Goal: Information Seeking & Learning: Learn about a topic

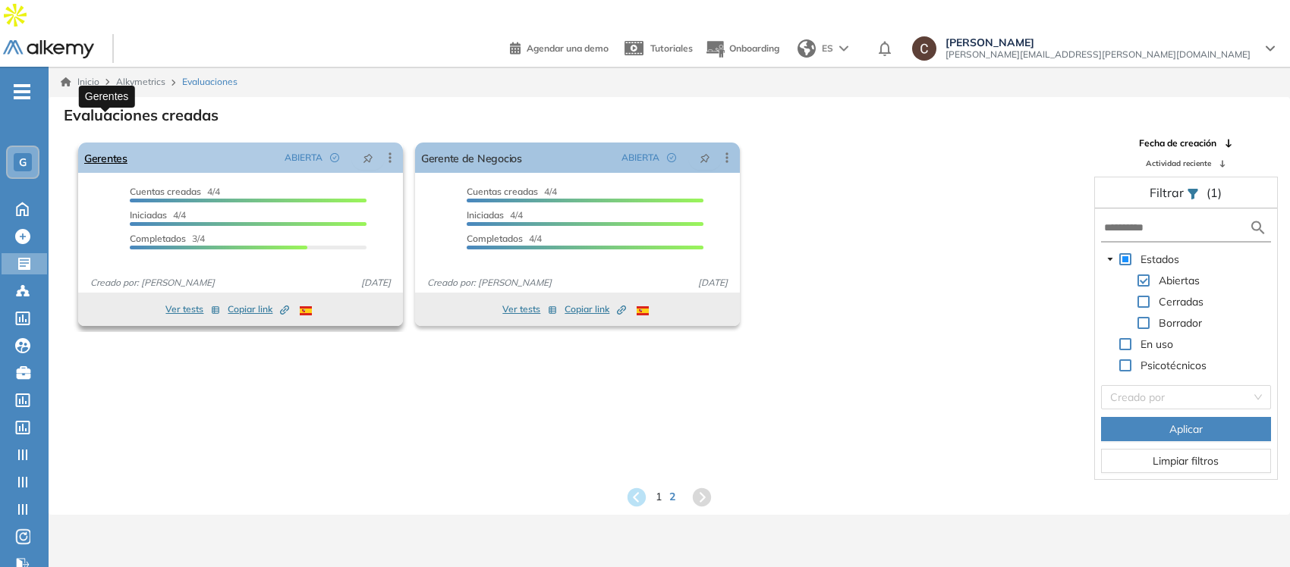
click at [122, 143] on link "Gerentes" at bounding box center [105, 158] width 43 height 30
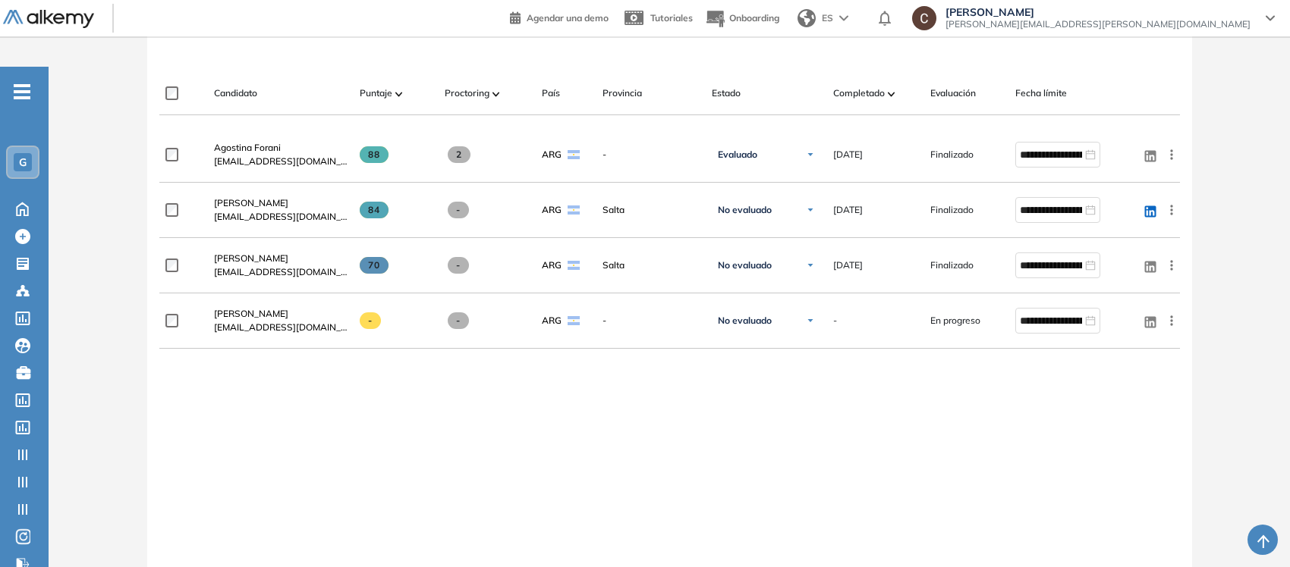
scroll to position [474, 0]
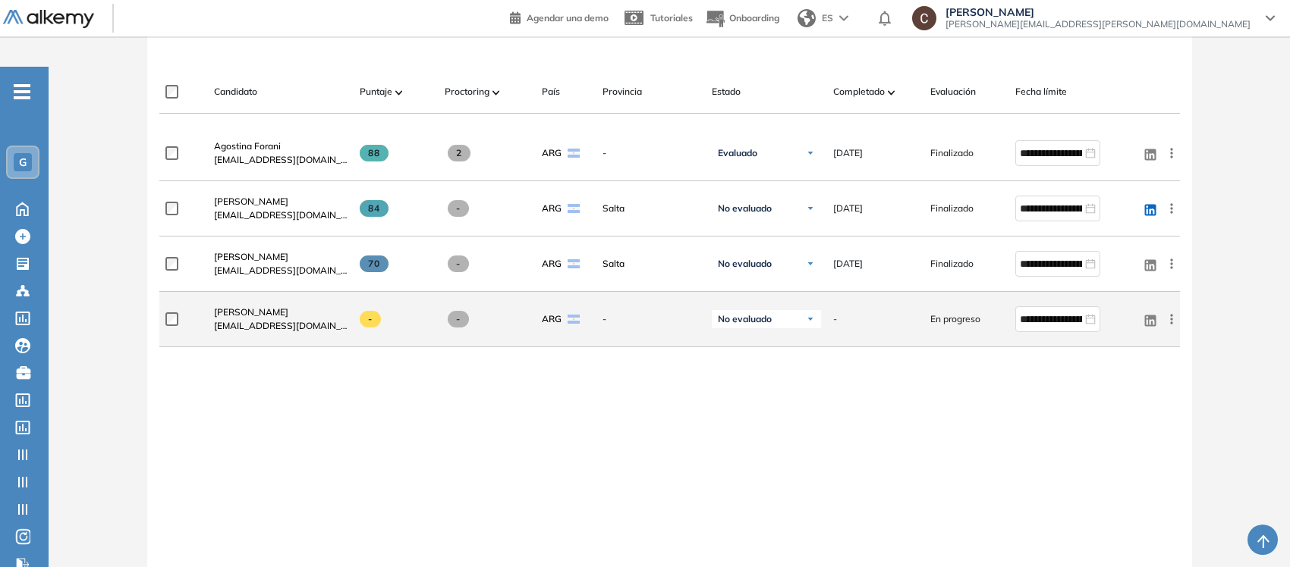
click at [1168, 312] on icon at bounding box center [1171, 319] width 15 height 15
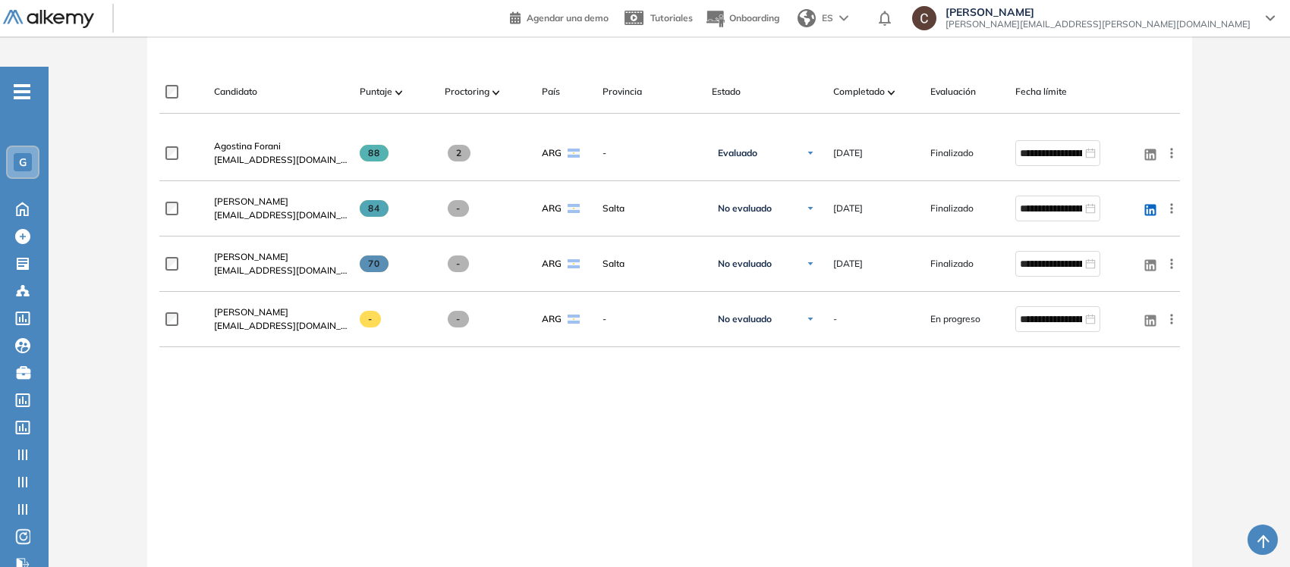
drag, startPoint x: 1230, startPoint y: 287, endPoint x: 1223, endPoint y: 310, distance: 23.8
click at [1231, 287] on div "Evaluación : Gerentes Abierta Ver evaluación Cerrar evaluación Dashboard Estadí…" at bounding box center [669, 134] width 1229 height 1022
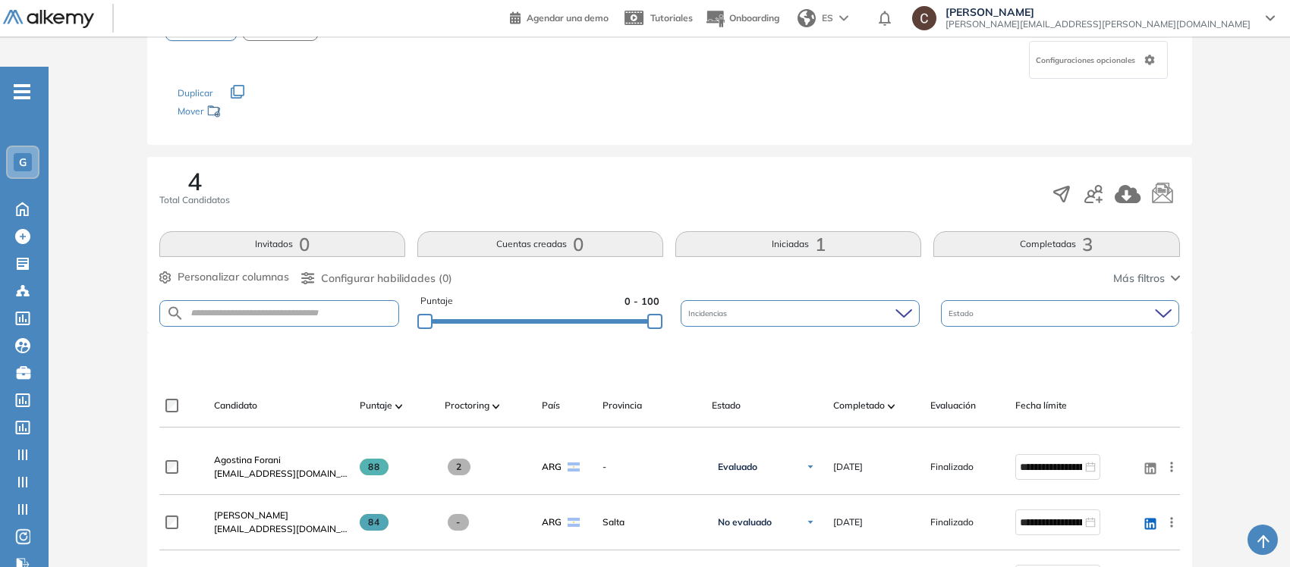
scroll to position [0, 0]
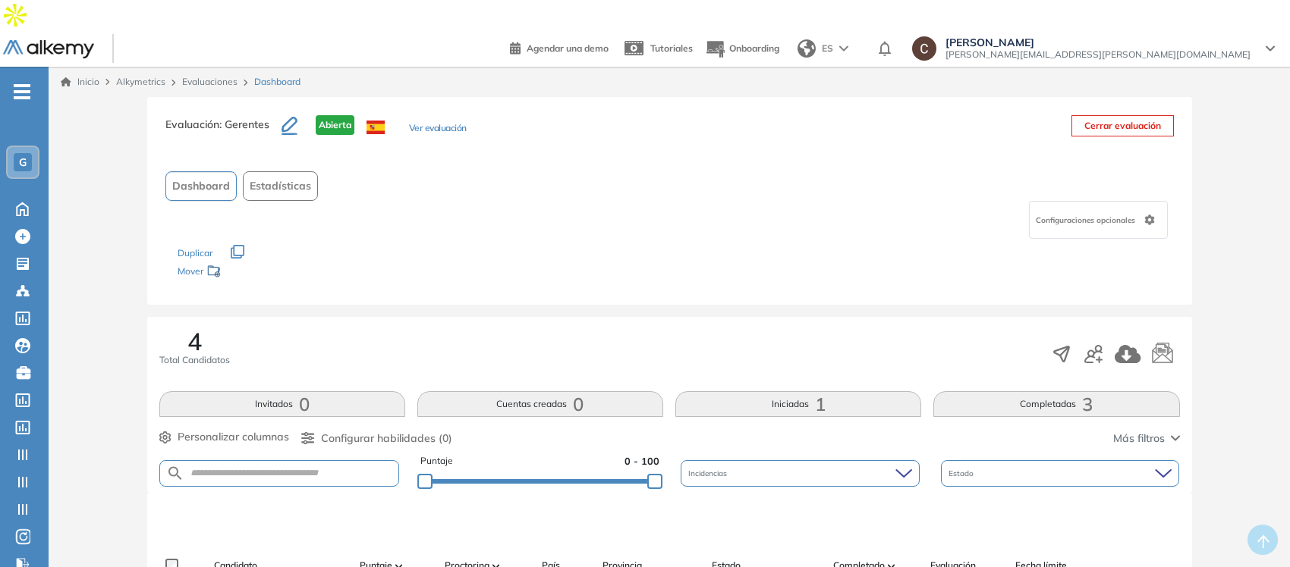
click at [438, 121] on button "Ver evaluación" at bounding box center [438, 129] width 58 height 16
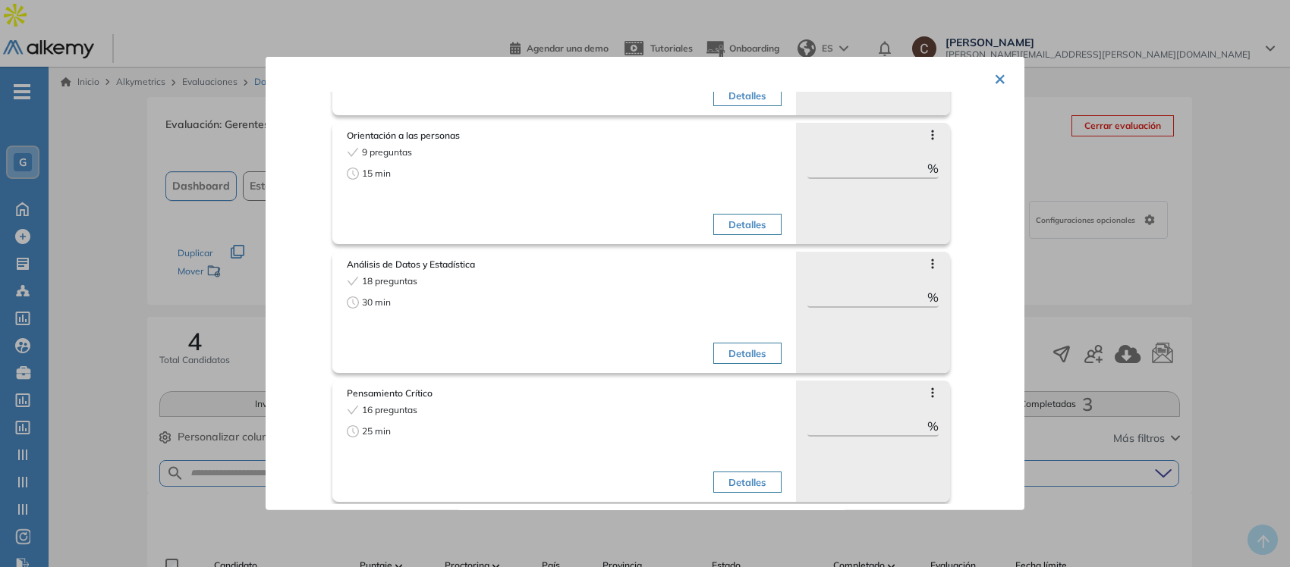
scroll to position [293, 0]
click at [721, 343] on button "Detalles" at bounding box center [747, 350] width 68 height 21
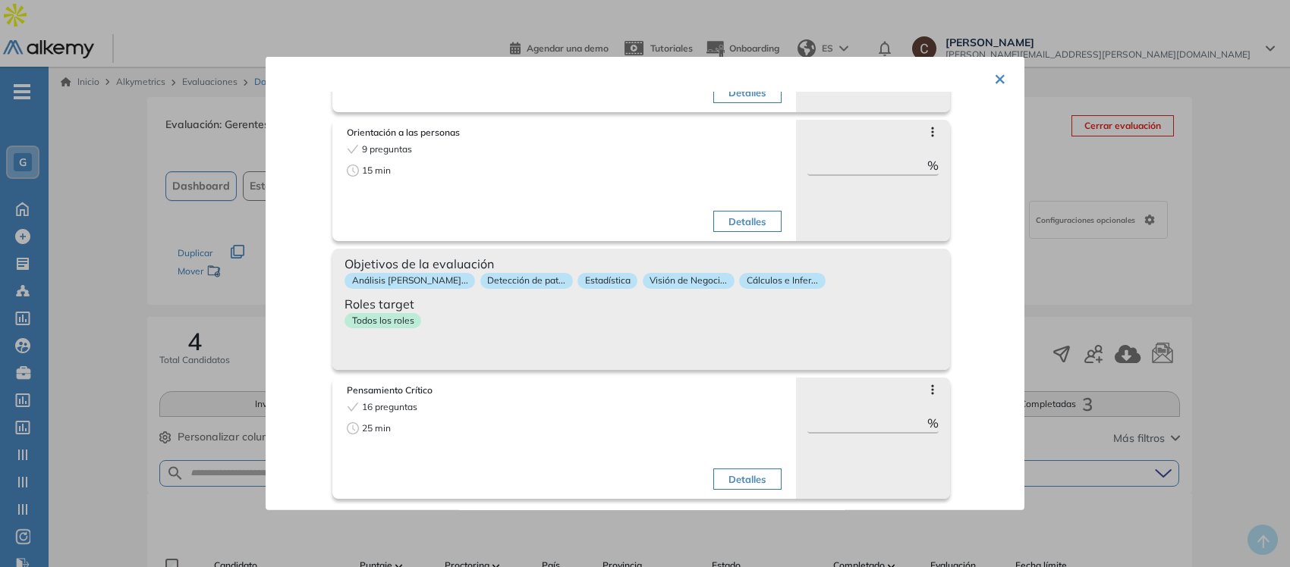
click at [721, 343] on div "Objetivos de la evaluación Análisis [PERSON_NAME]... Detección de pat... Estadí…" at bounding box center [641, 309] width 618 height 121
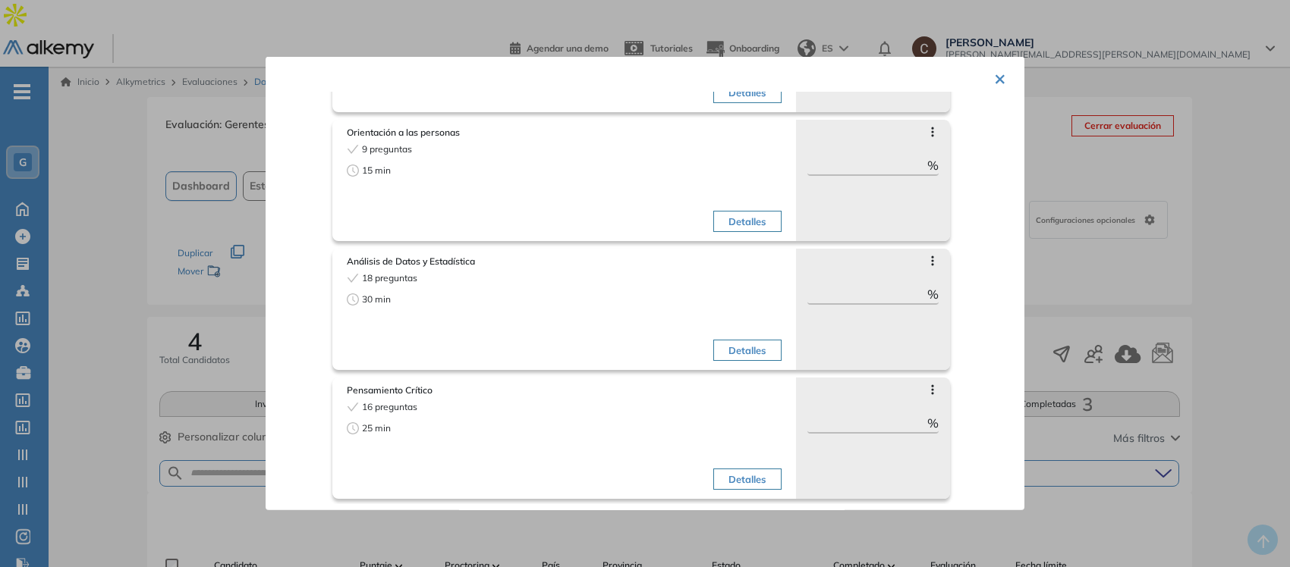
click at [926, 256] on icon at bounding box center [932, 261] width 12 height 12
click at [970, 250] on div "Análisis de Datos y Estadística 18 preguntas 30 min Detalles Saltar preguntas *…" at bounding box center [669, 305] width 674 height 129
click at [995, 78] on button "×" at bounding box center [1000, 78] width 12 height 30
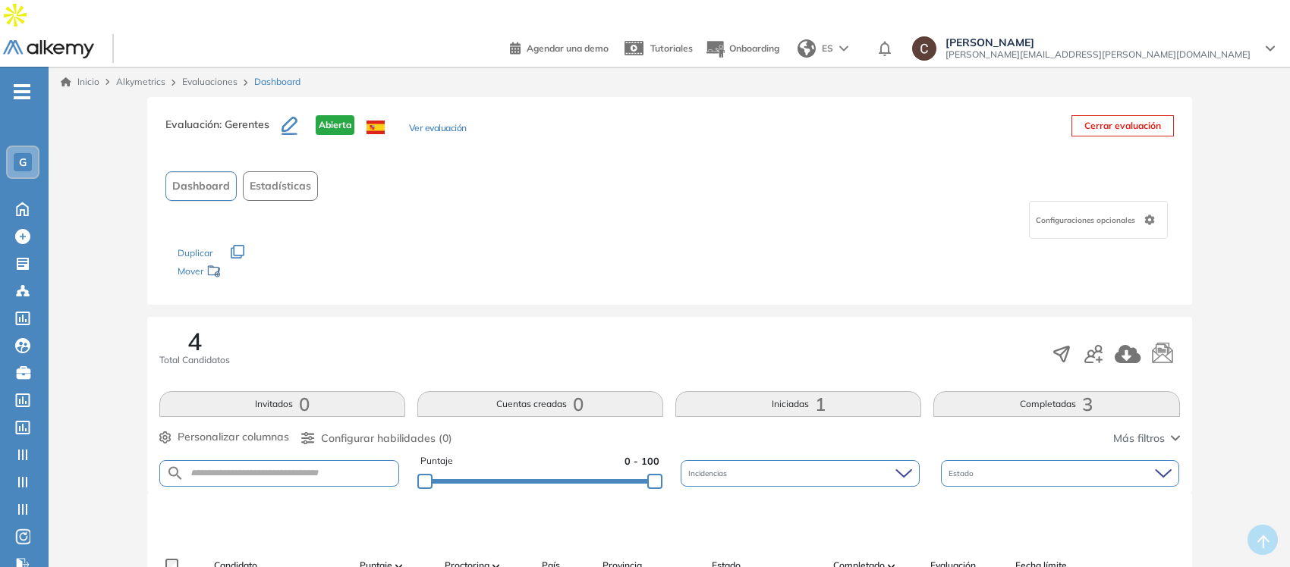
click at [203, 76] on link "Evaluaciones" at bounding box center [209, 81] width 55 height 11
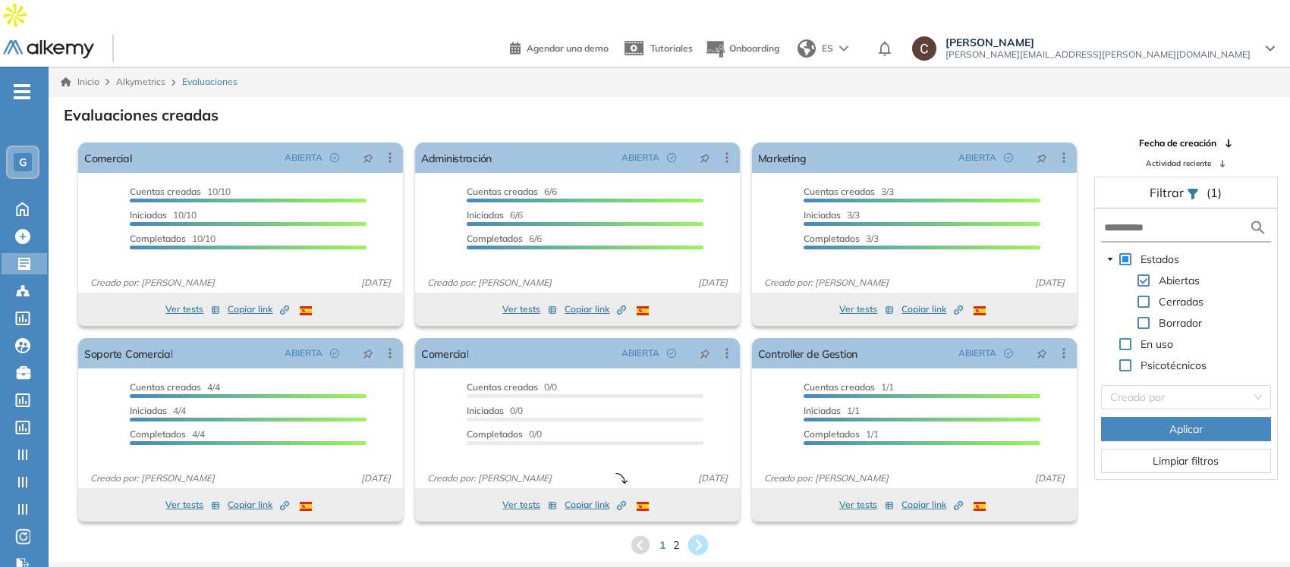
click at [699, 536] on icon at bounding box center [698, 546] width 20 height 20
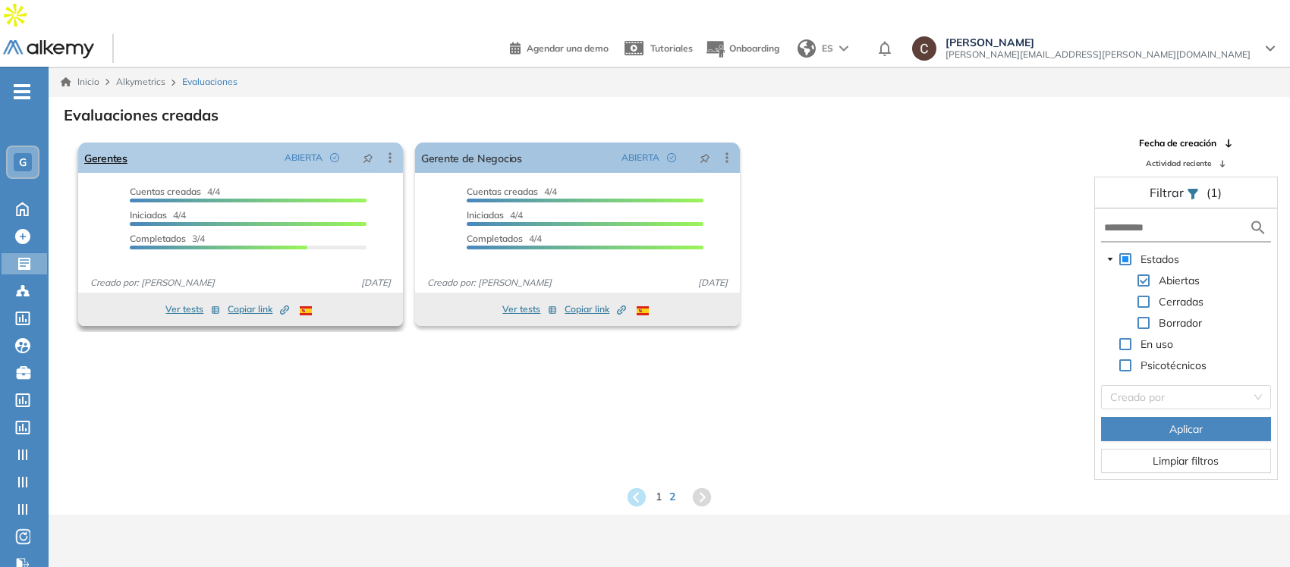
click at [389, 150] on icon at bounding box center [389, 157] width 15 height 15
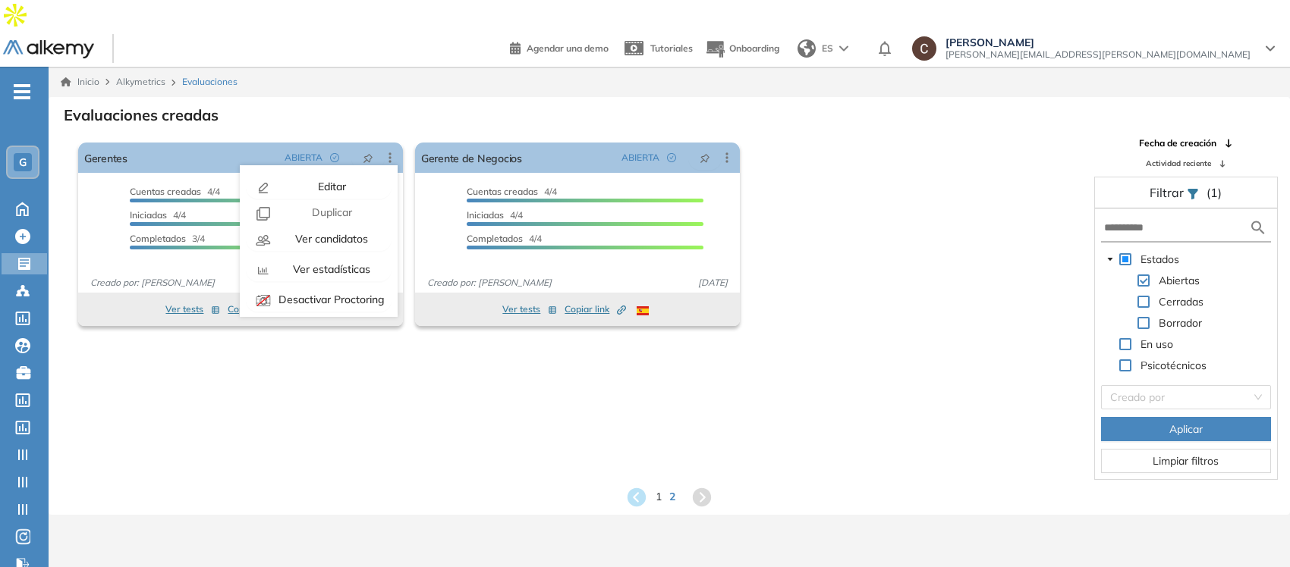
click at [370, 403] on div "El proctoring será activado ¡Importante!: Los usuarios que ya realizaron la eva…" at bounding box center [669, 309] width 1240 height 344
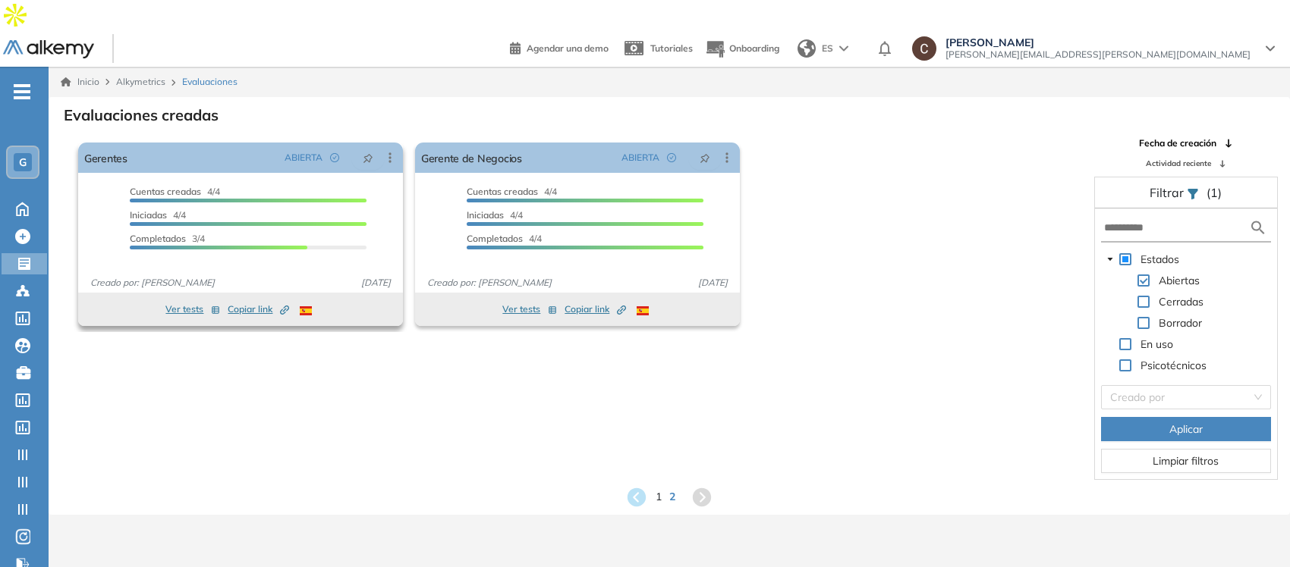
click at [244, 303] on span "Copiar link Created by potrace 1.16, written by [PERSON_NAME] [DATE]-[DATE]" at bounding box center [258, 310] width 61 height 14
